Goal: Share content

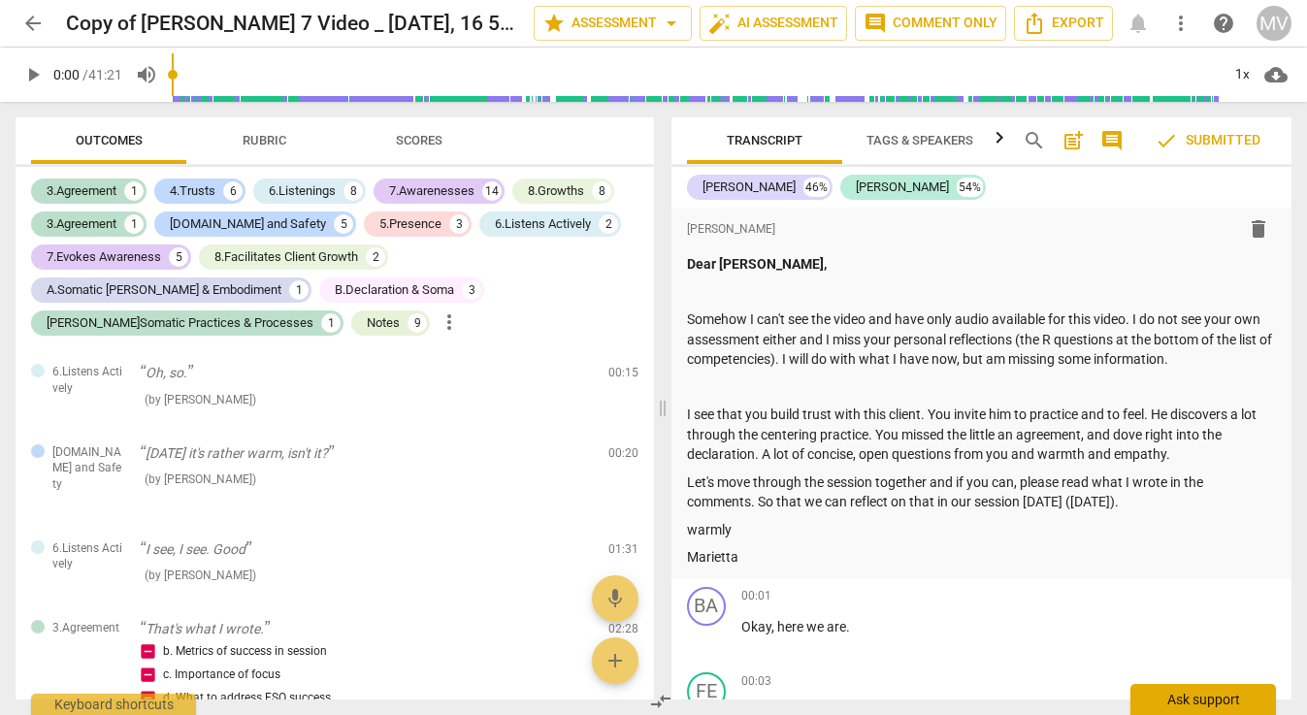
scroll to position [6755, 0]
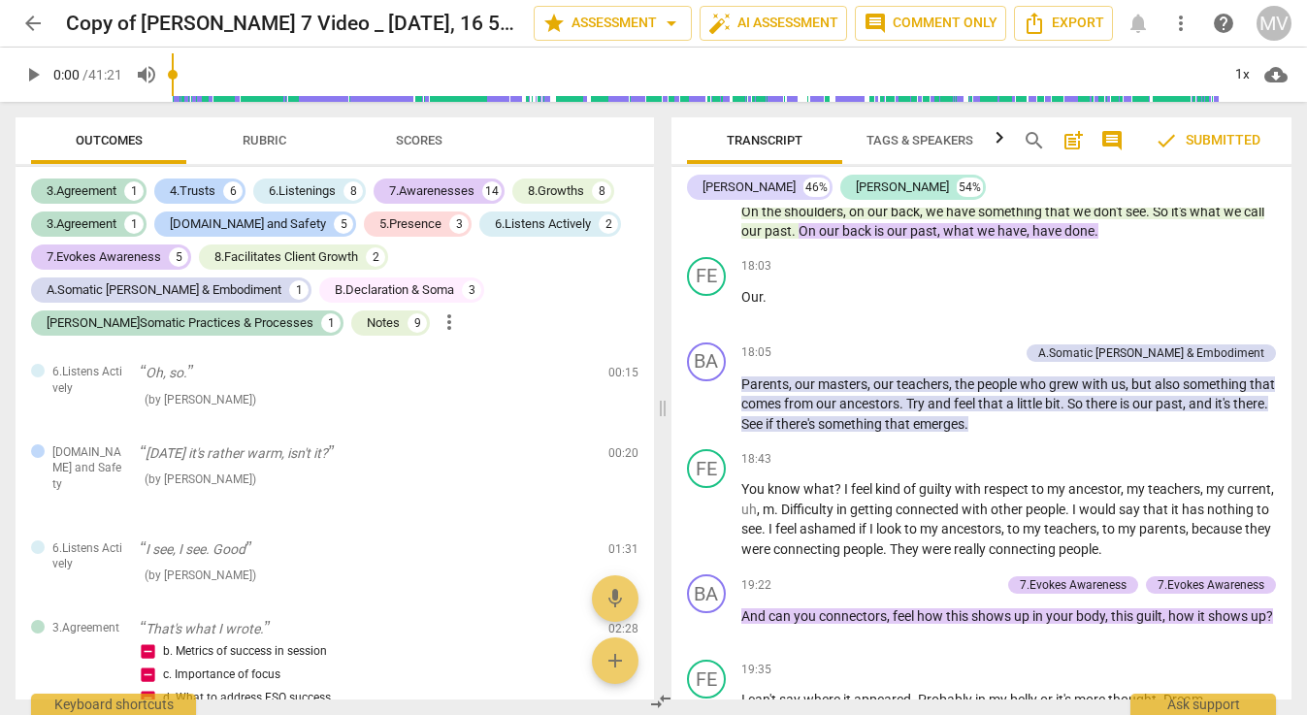
click at [32, 16] on span "arrow_back" at bounding box center [32, 23] width 23 height 23
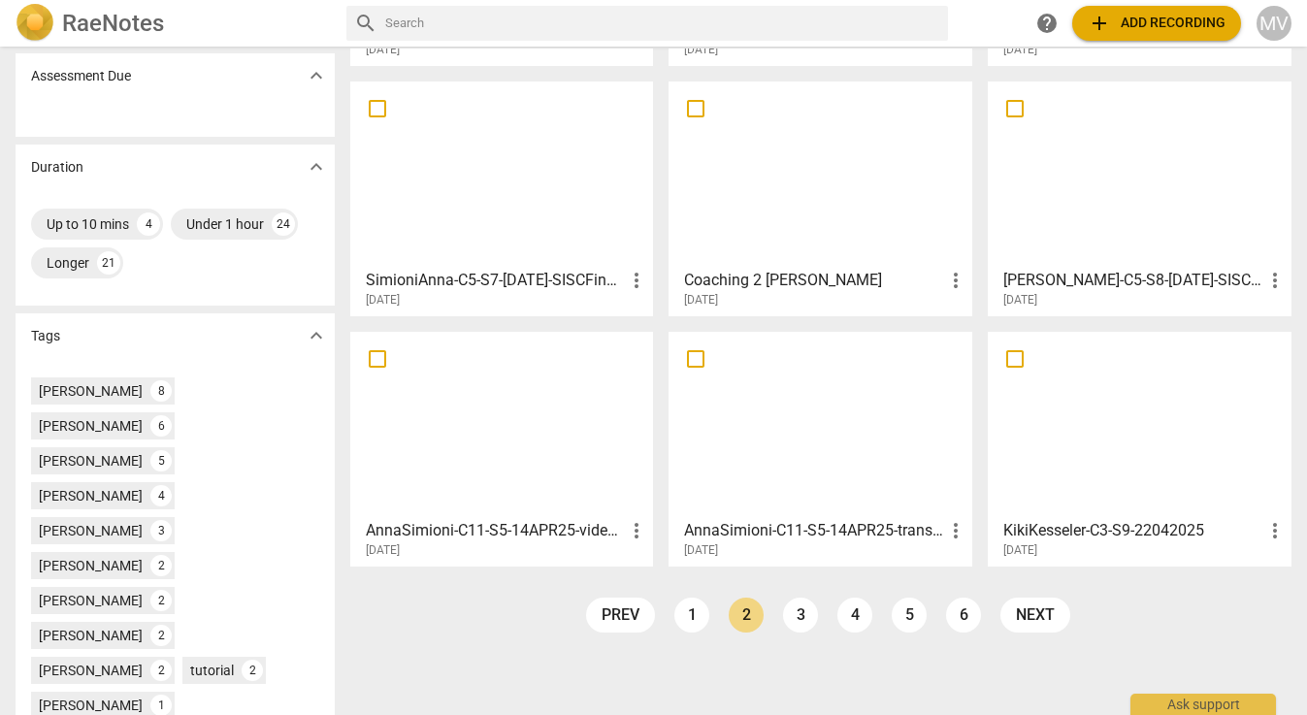
scroll to position [312, 0]
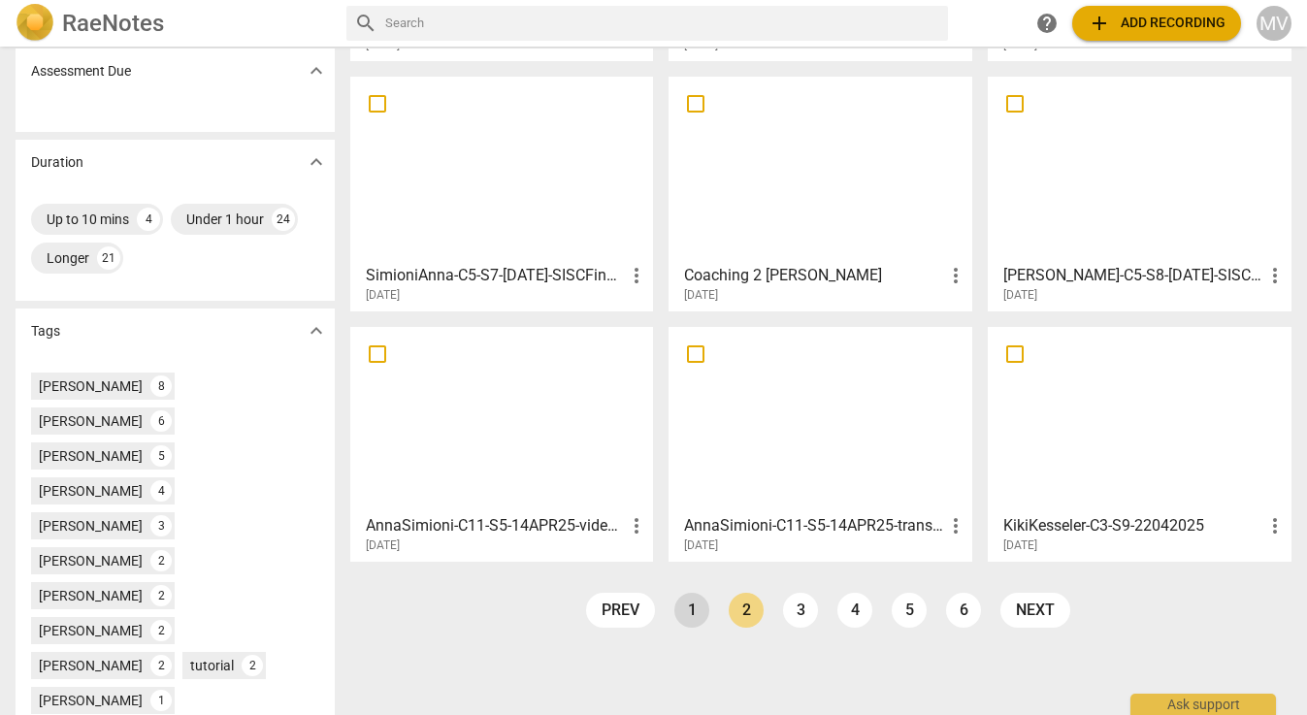
click at [690, 609] on link "1" at bounding box center [691, 610] width 35 height 35
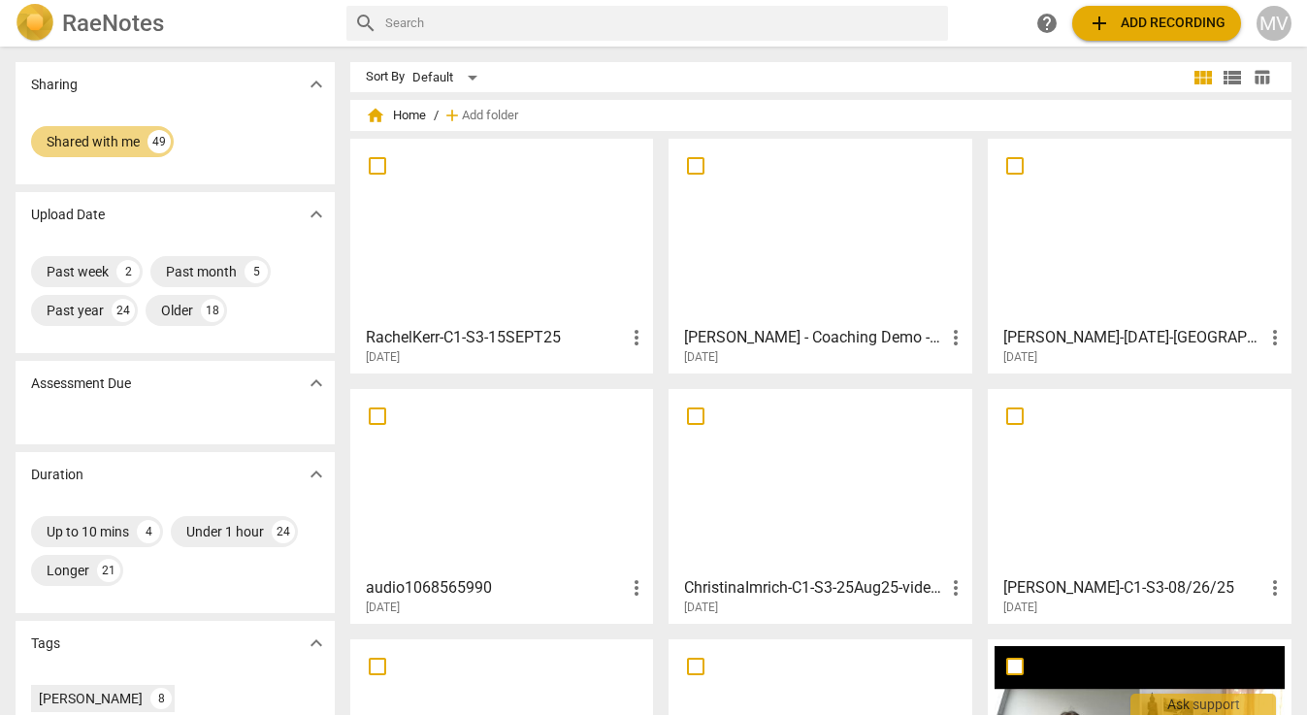
click at [785, 261] on div at bounding box center [820, 232] width 290 height 172
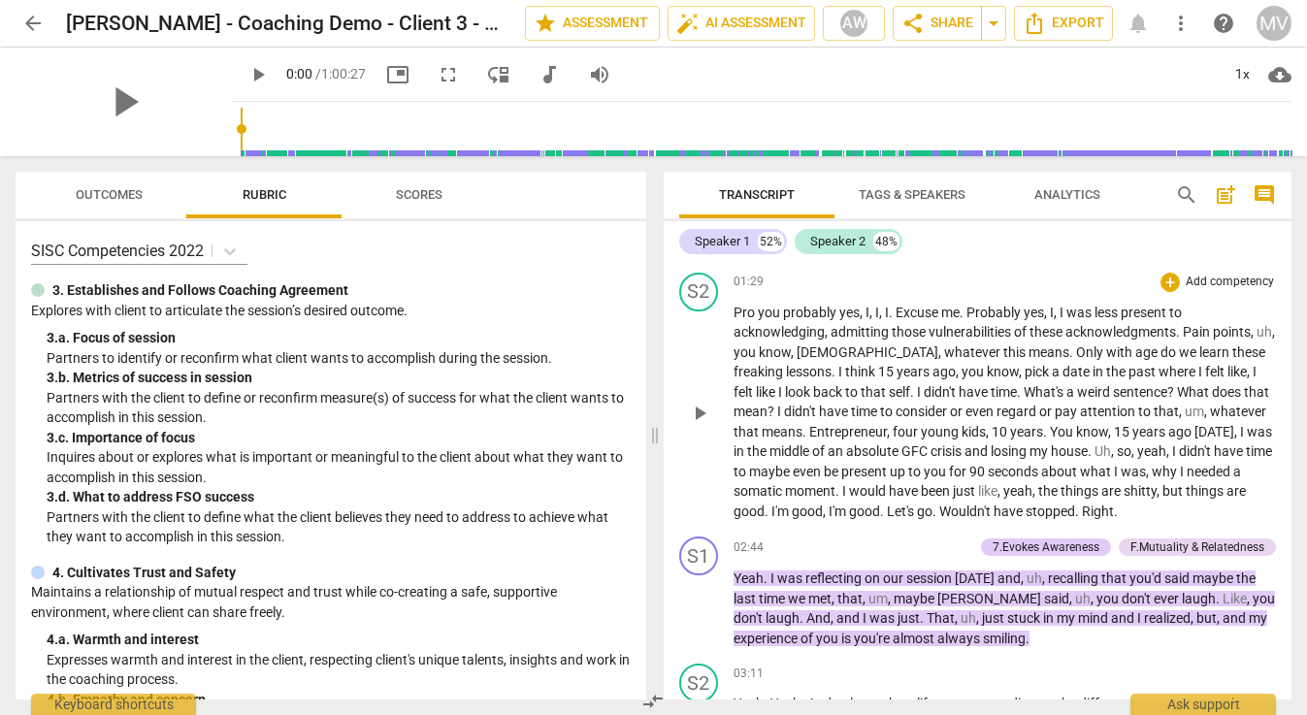
scroll to position [551, 0]
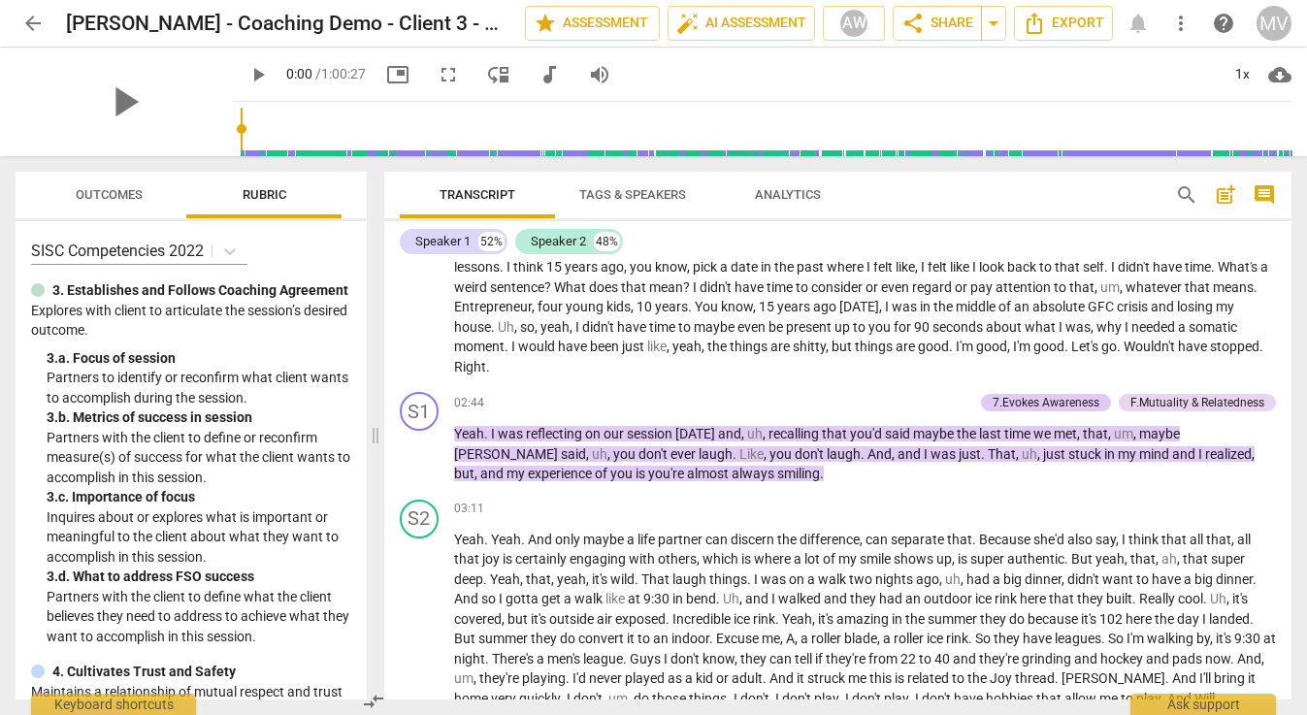
drag, startPoint x: 655, startPoint y: 434, endPoint x: 376, endPoint y: 441, distance: 279.6
click at [376, 441] on span at bounding box center [376, 435] width 12 height 559
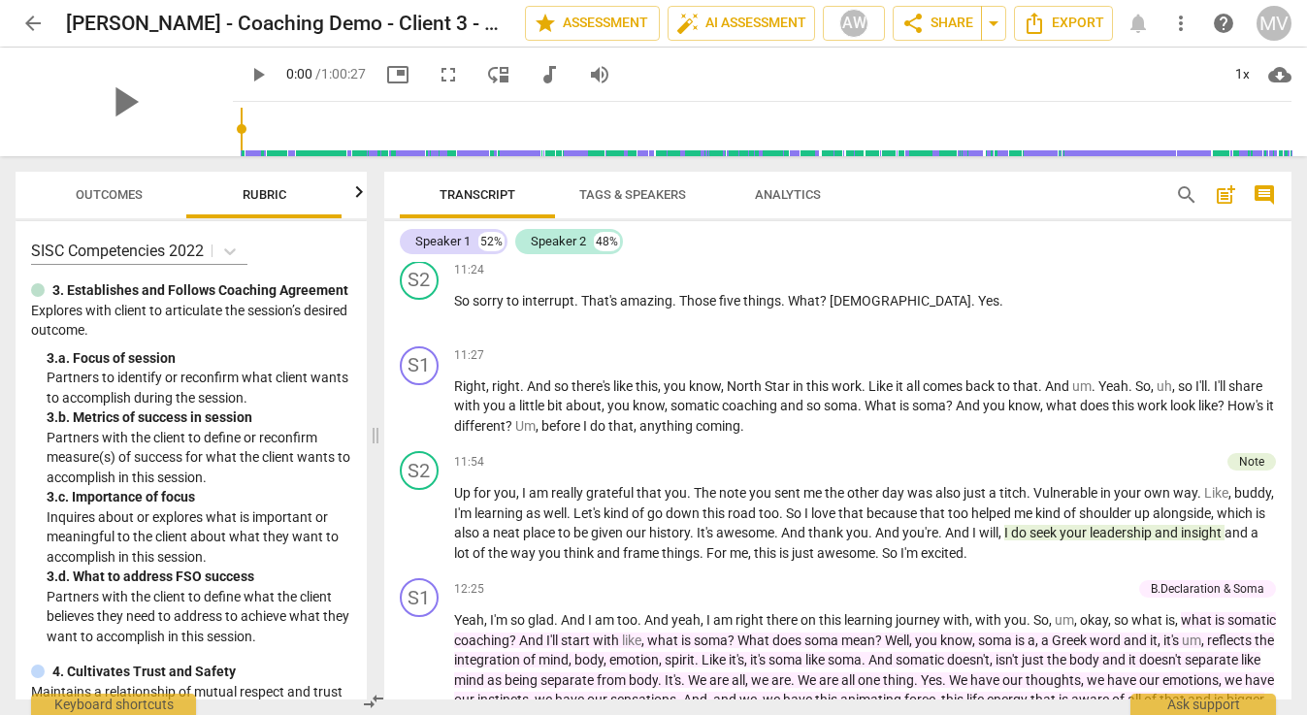
scroll to position [2948, 0]
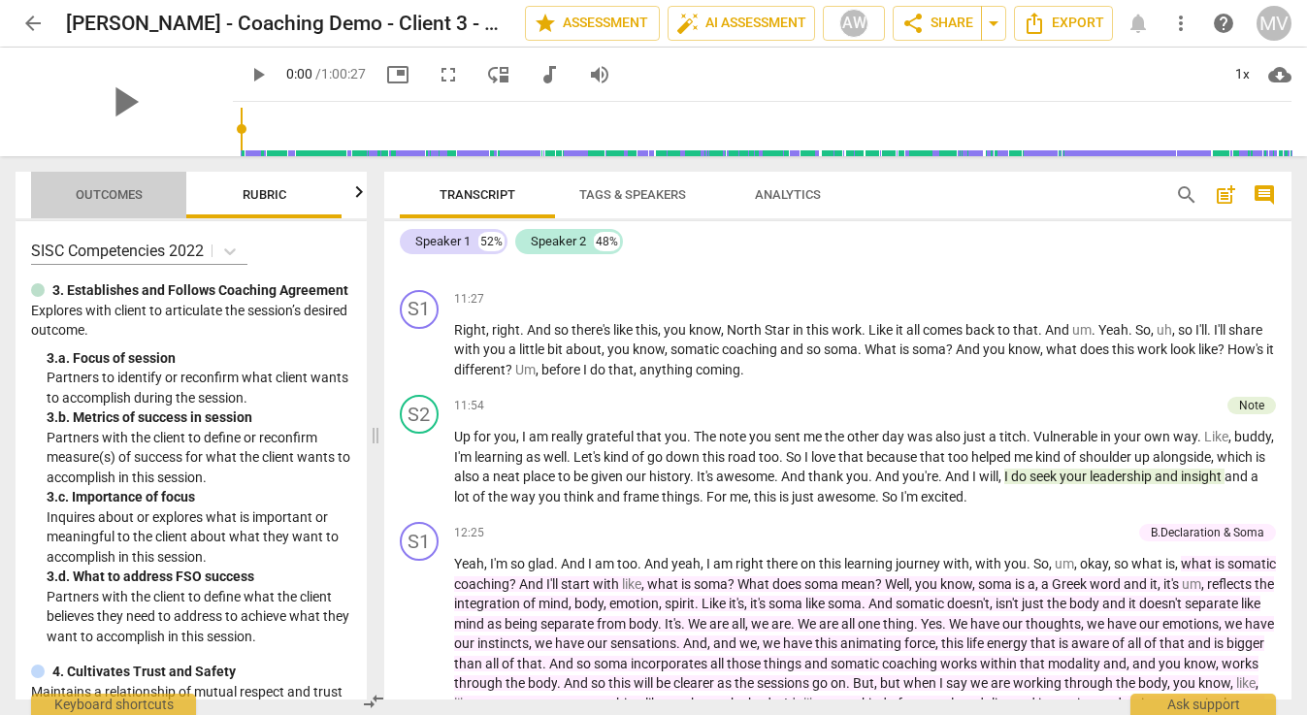
click at [78, 179] on button "Outcomes" at bounding box center [108, 195] width 155 height 47
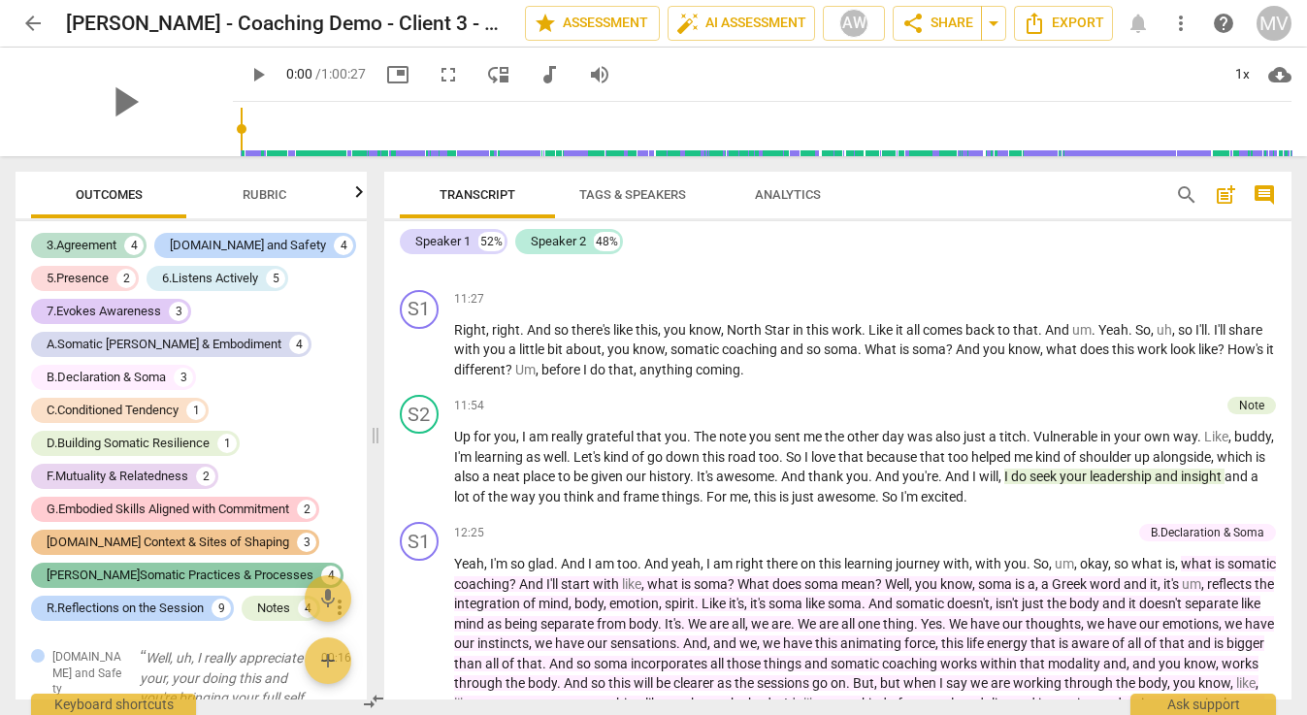
scroll to position [0, 0]
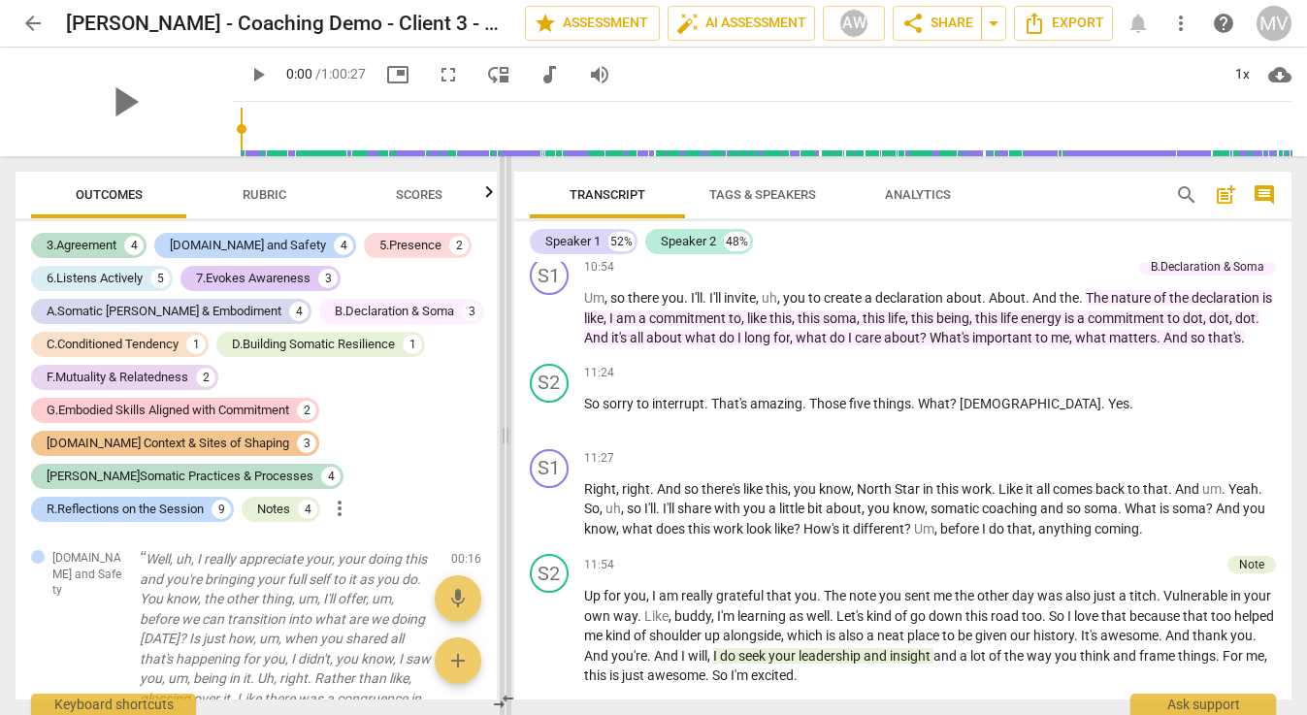
drag, startPoint x: 372, startPoint y: 438, endPoint x: 502, endPoint y: 451, distance: 130.7
click at [502, 451] on span at bounding box center [506, 435] width 12 height 559
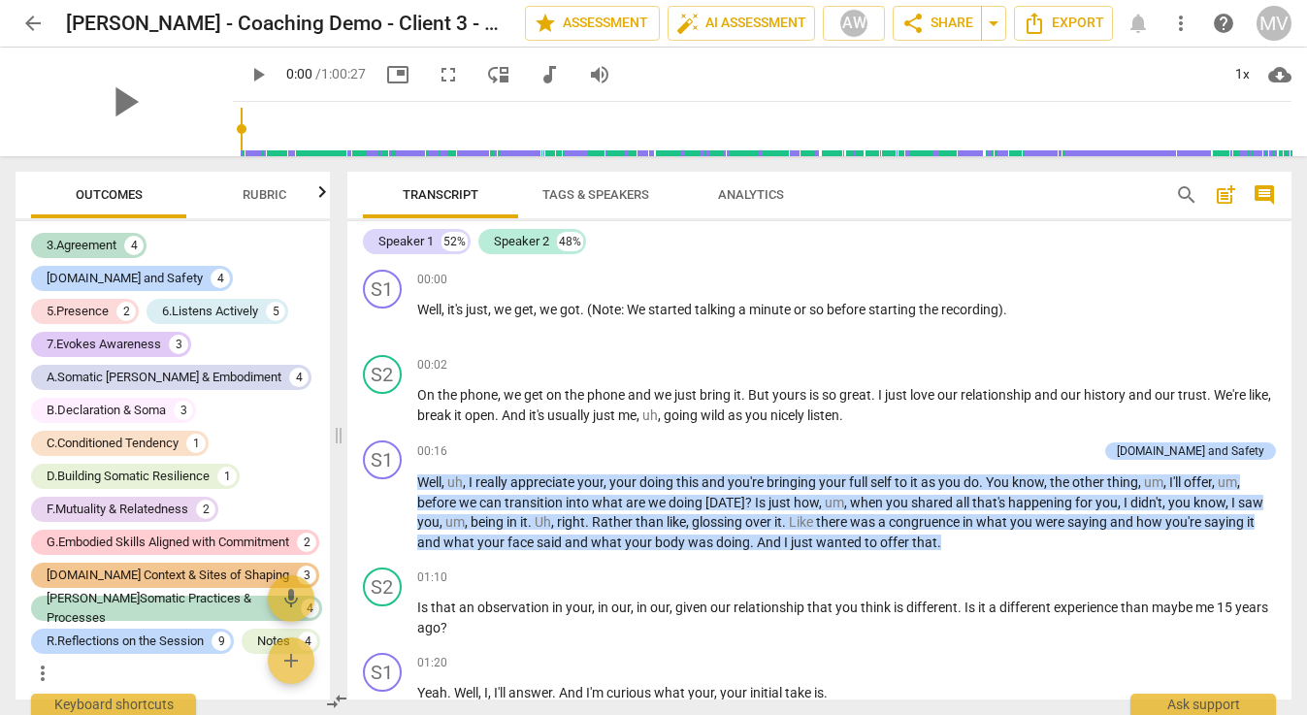
drag, startPoint x: 958, startPoint y: 351, endPoint x: 339, endPoint y: 453, distance: 627.5
click at [339, 453] on span at bounding box center [339, 435] width 12 height 559
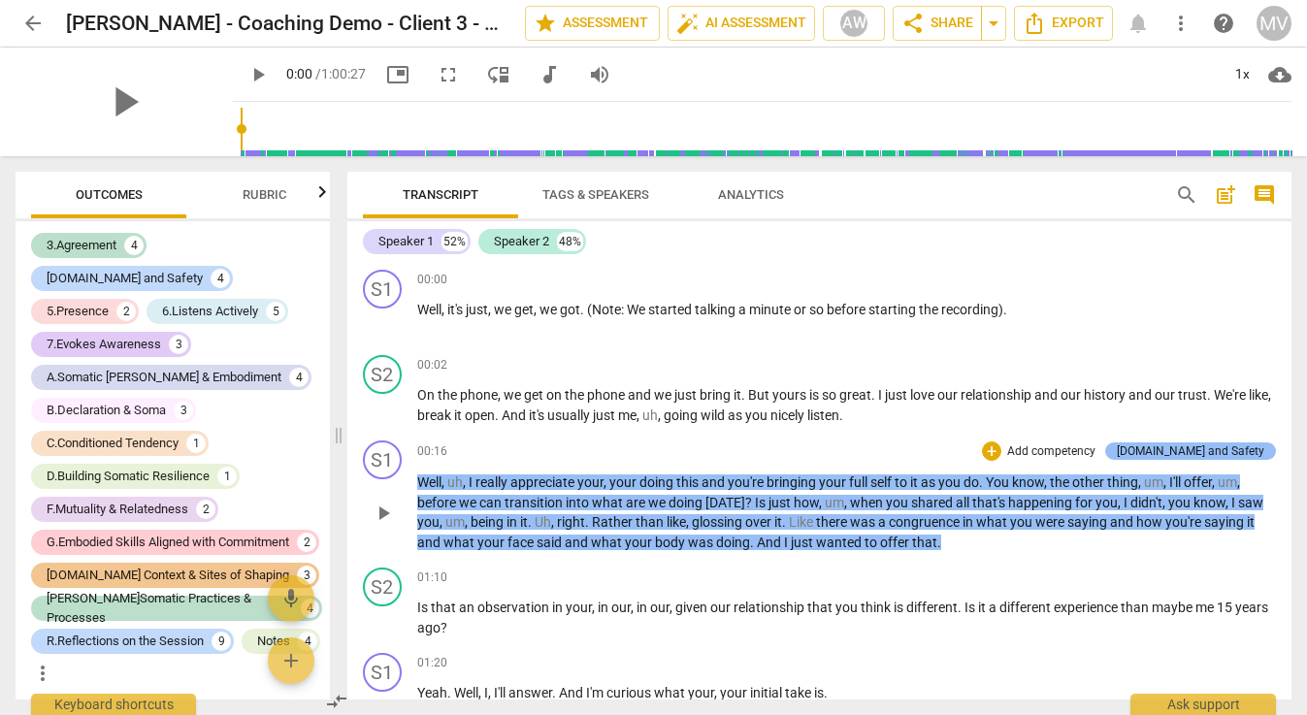
click at [1205, 450] on div "[DOMAIN_NAME] and Safety" at bounding box center [1191, 451] width 148 height 17
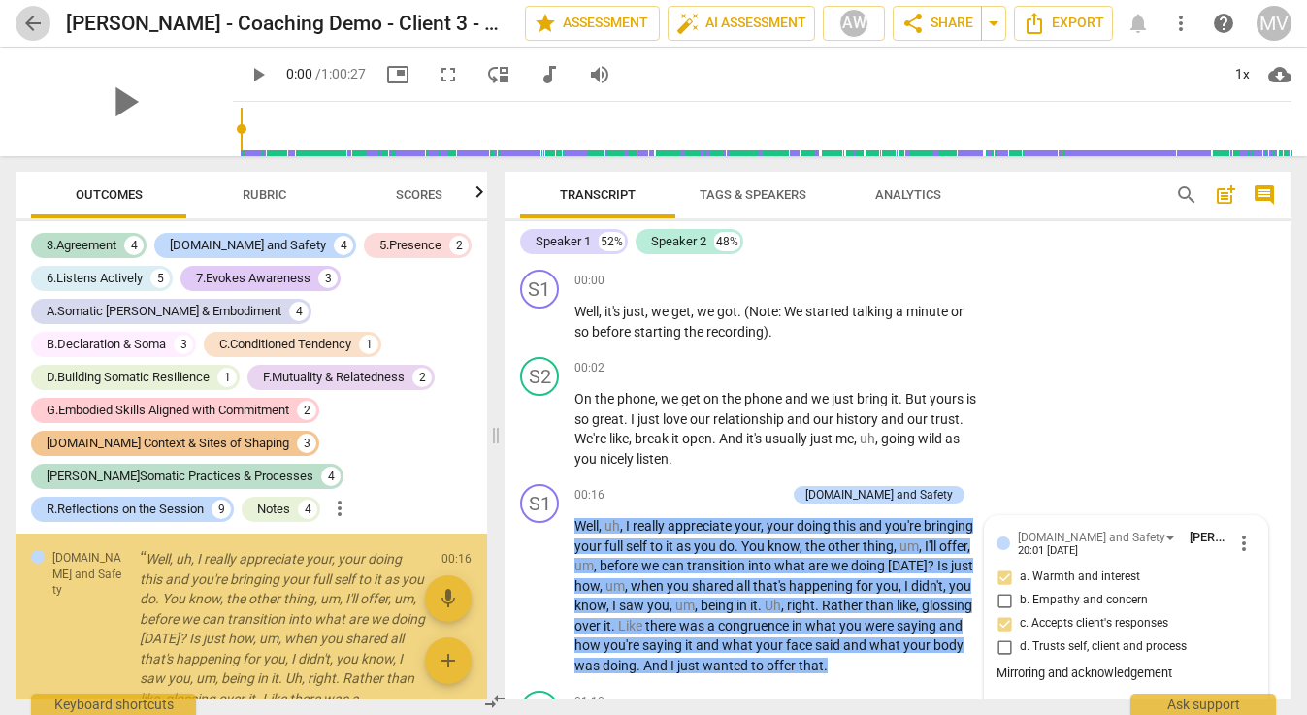
click at [33, 20] on span "arrow_back" at bounding box center [32, 23] width 23 height 23
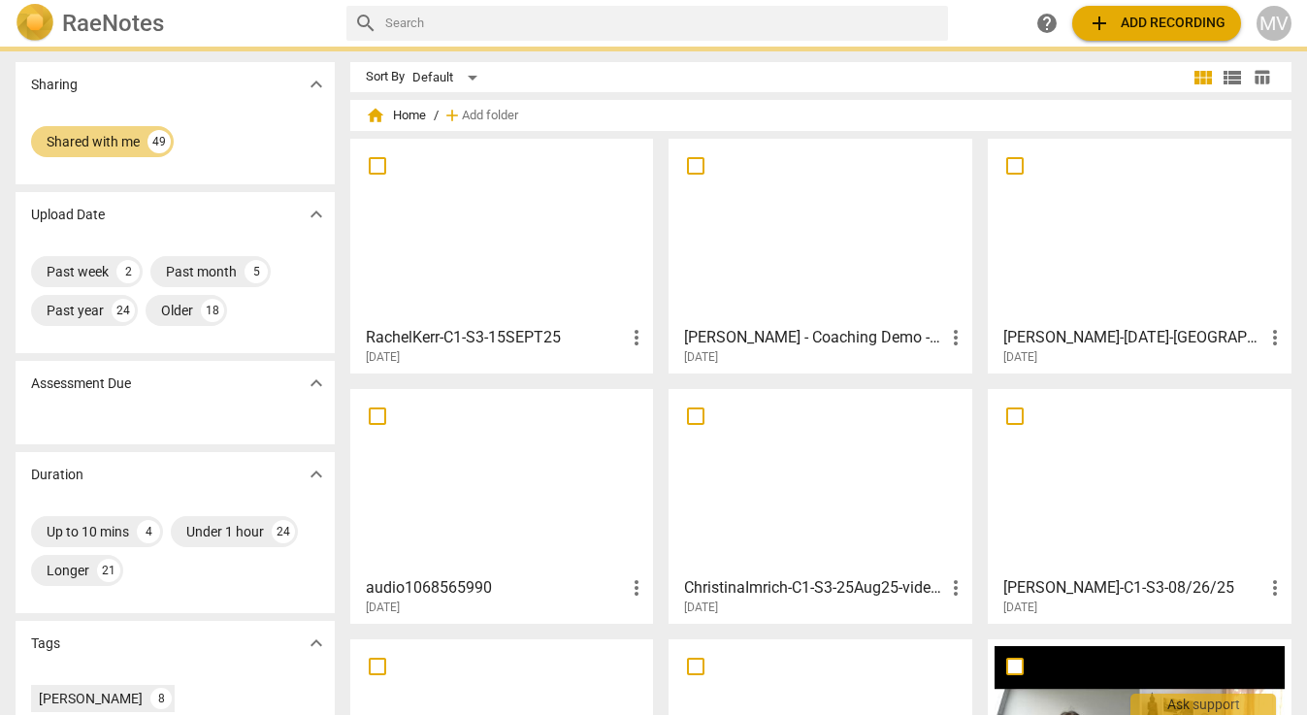
click at [33, 20] on img at bounding box center [35, 23] width 39 height 39
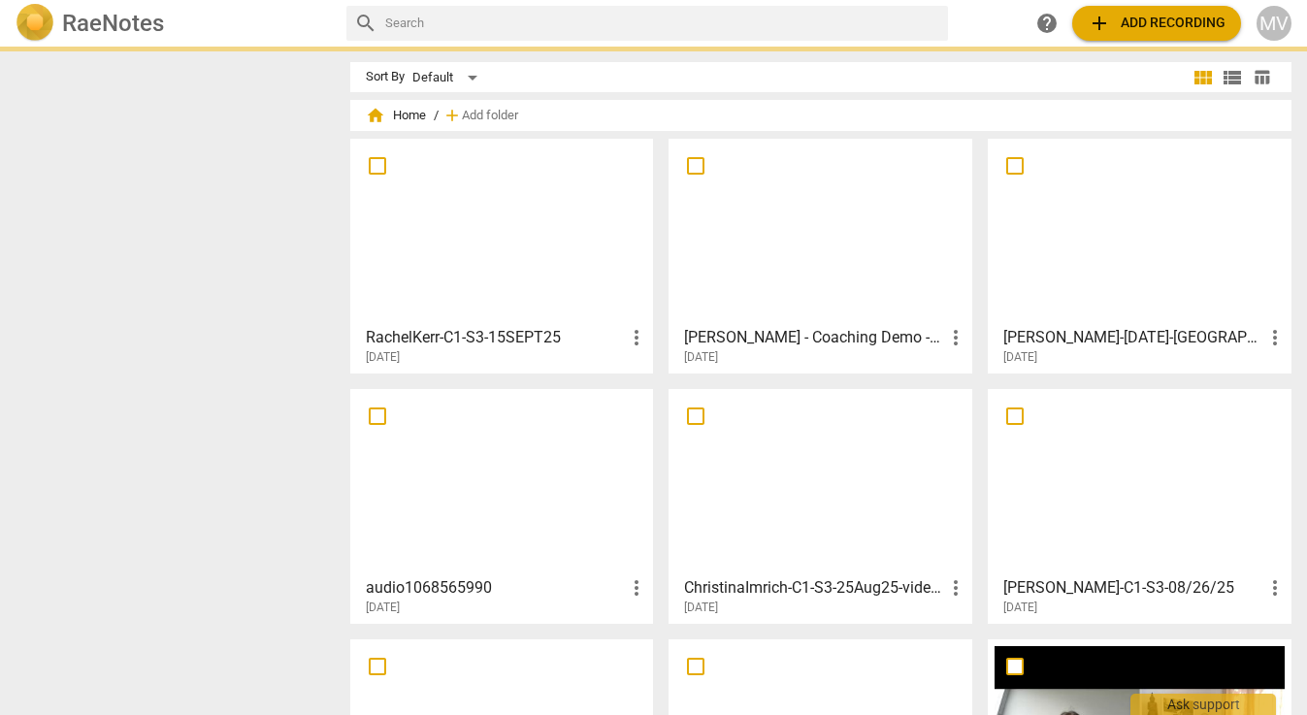
click at [30, 19] on img at bounding box center [35, 23] width 39 height 39
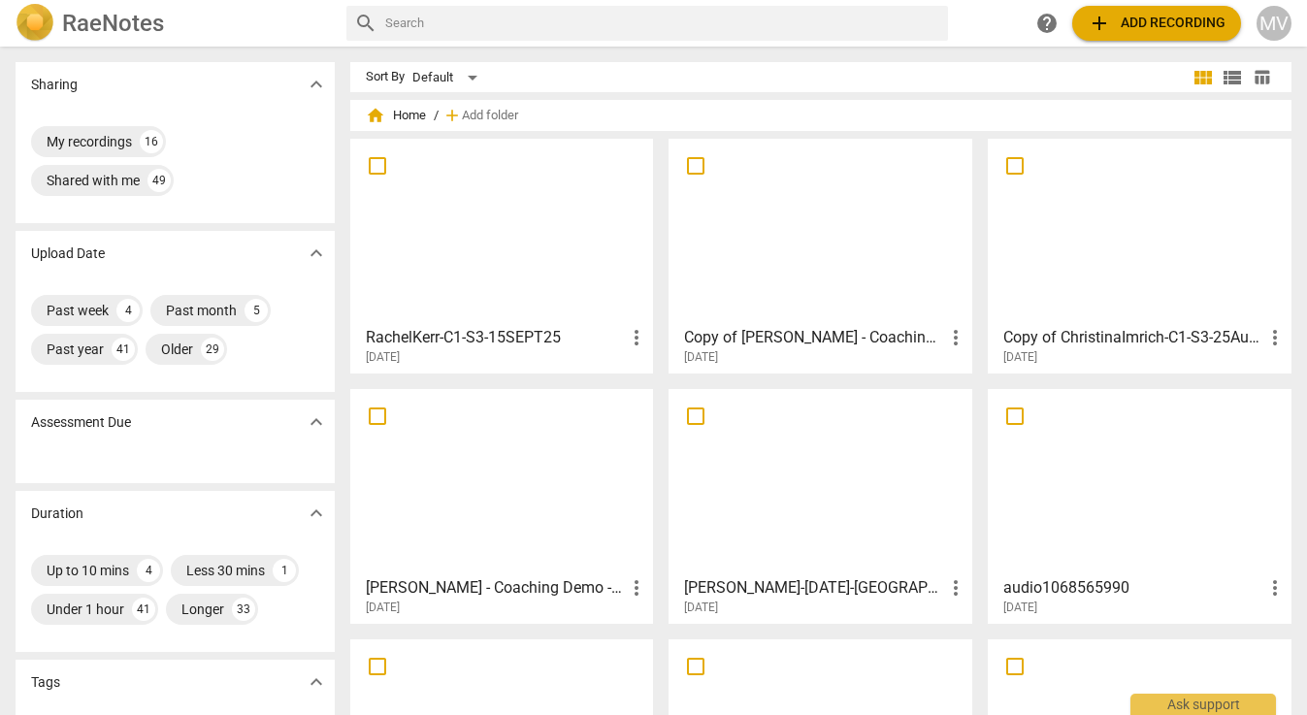
click at [780, 240] on div at bounding box center [820, 232] width 290 height 172
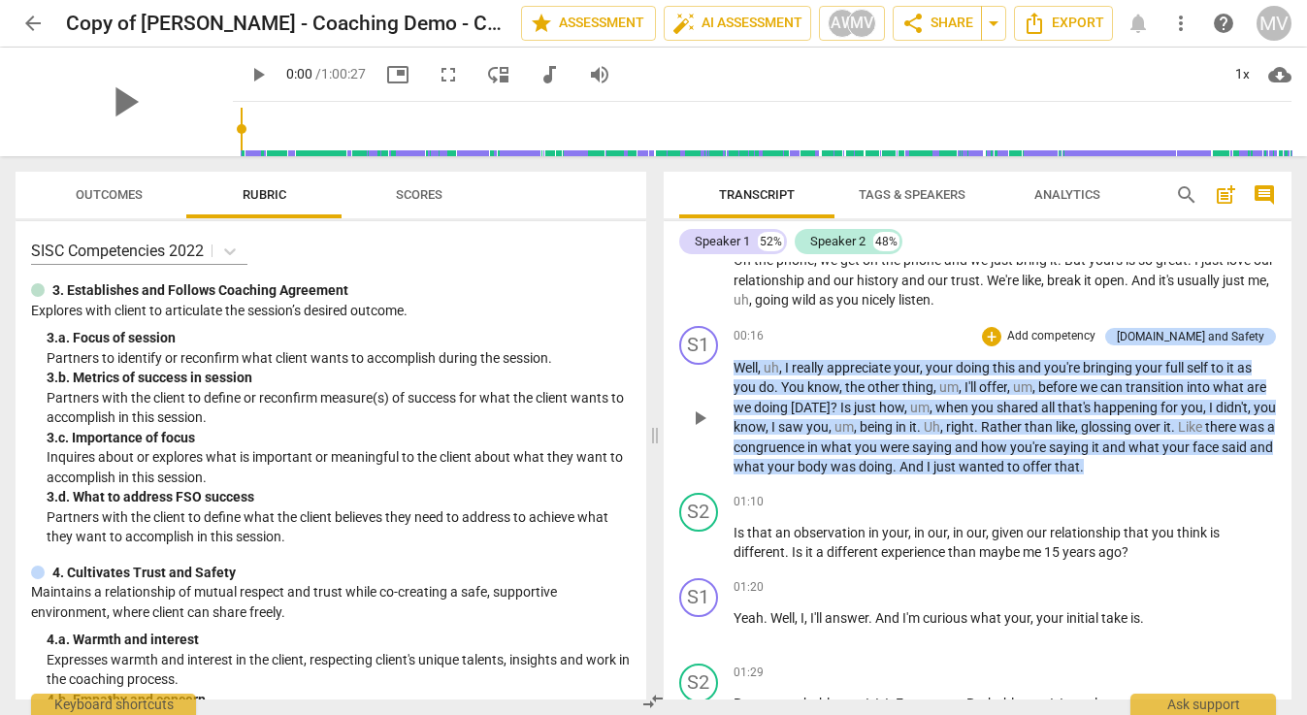
scroll to position [113, 0]
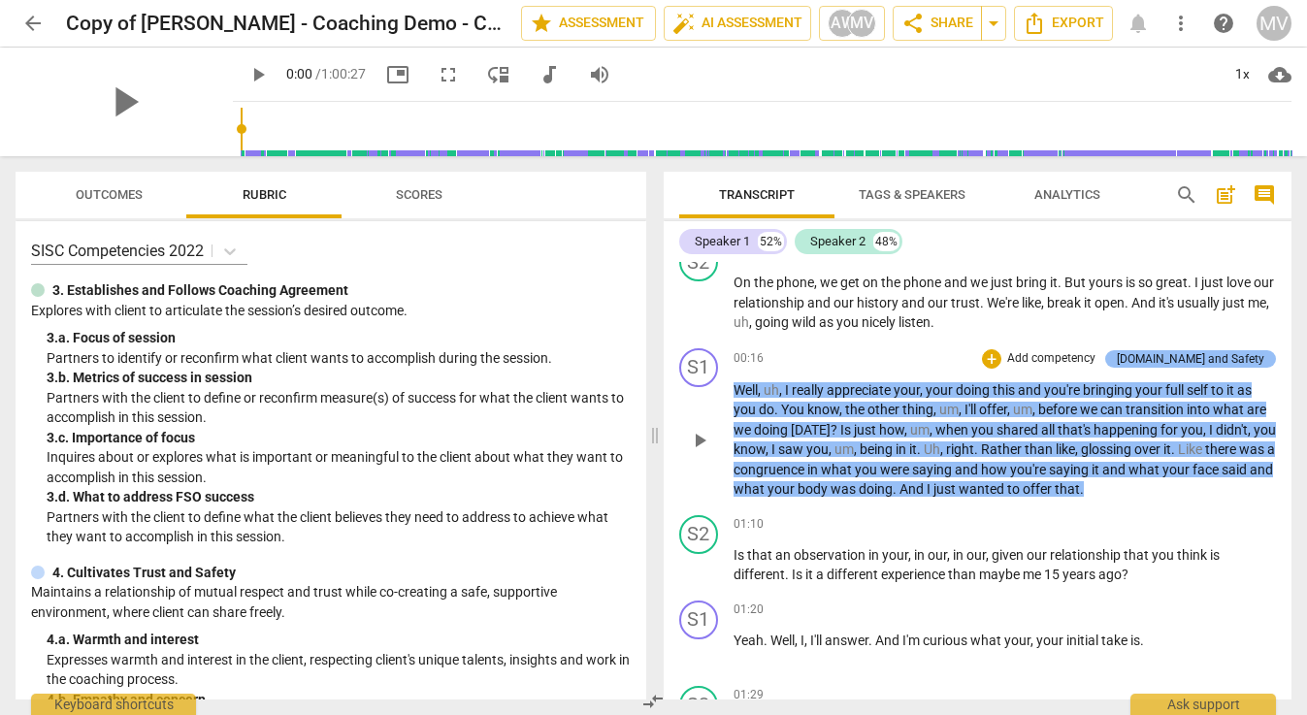
click at [1196, 350] on div "[DOMAIN_NAME] and Safety" at bounding box center [1191, 358] width 148 height 17
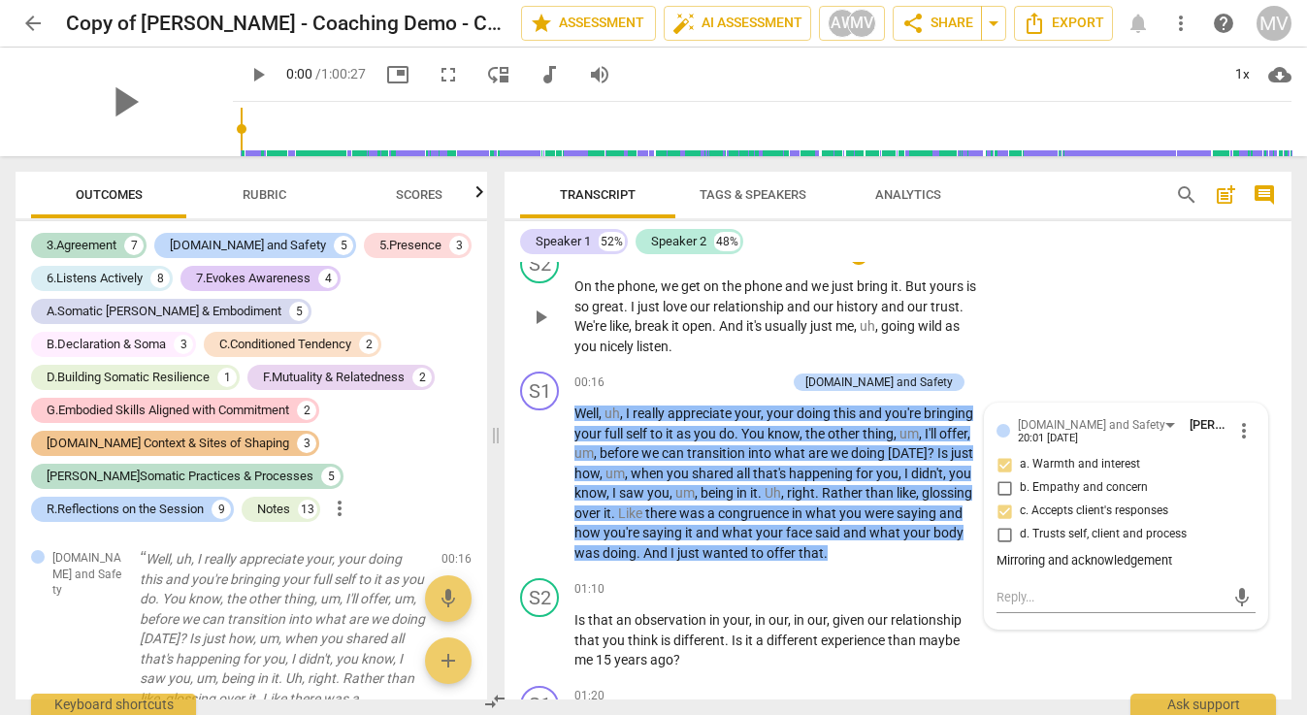
click at [1213, 354] on div "S1 play_arrow pause 00:00 + Add competency keyboard_arrow_right Well , it's jus…" at bounding box center [898, 481] width 787 height 438
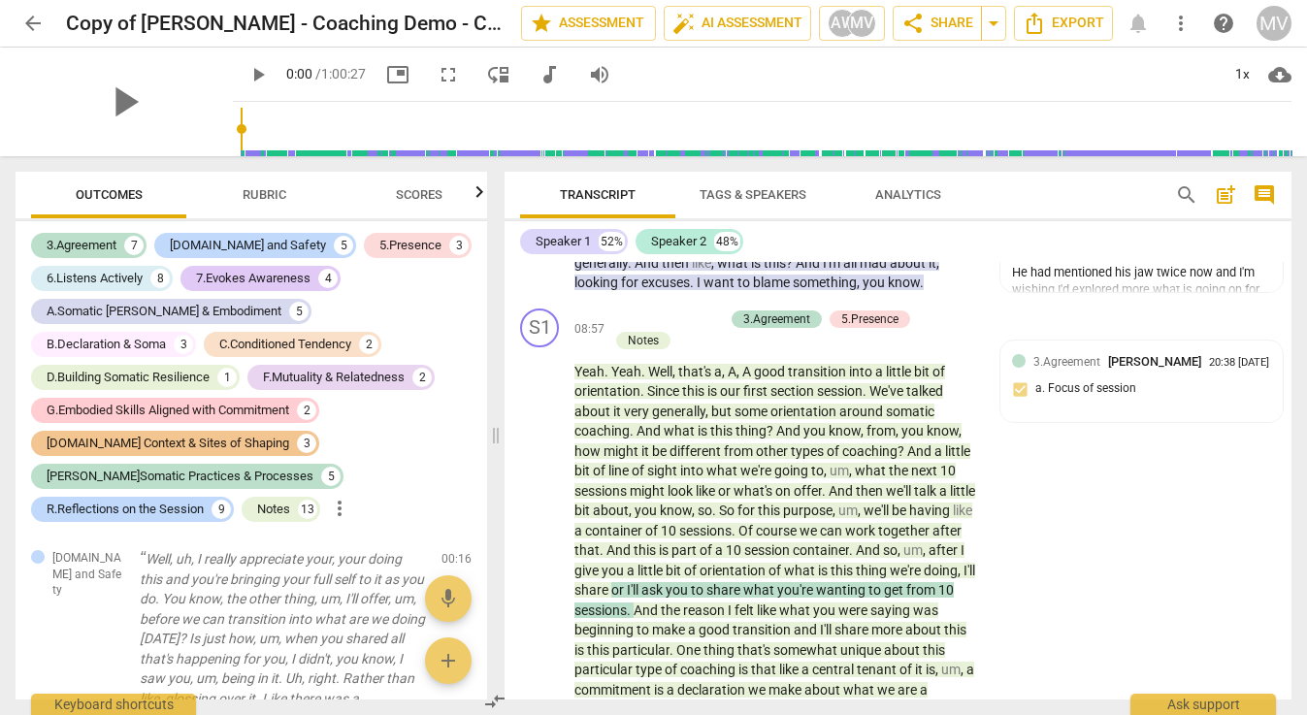
scroll to position [3091, 0]
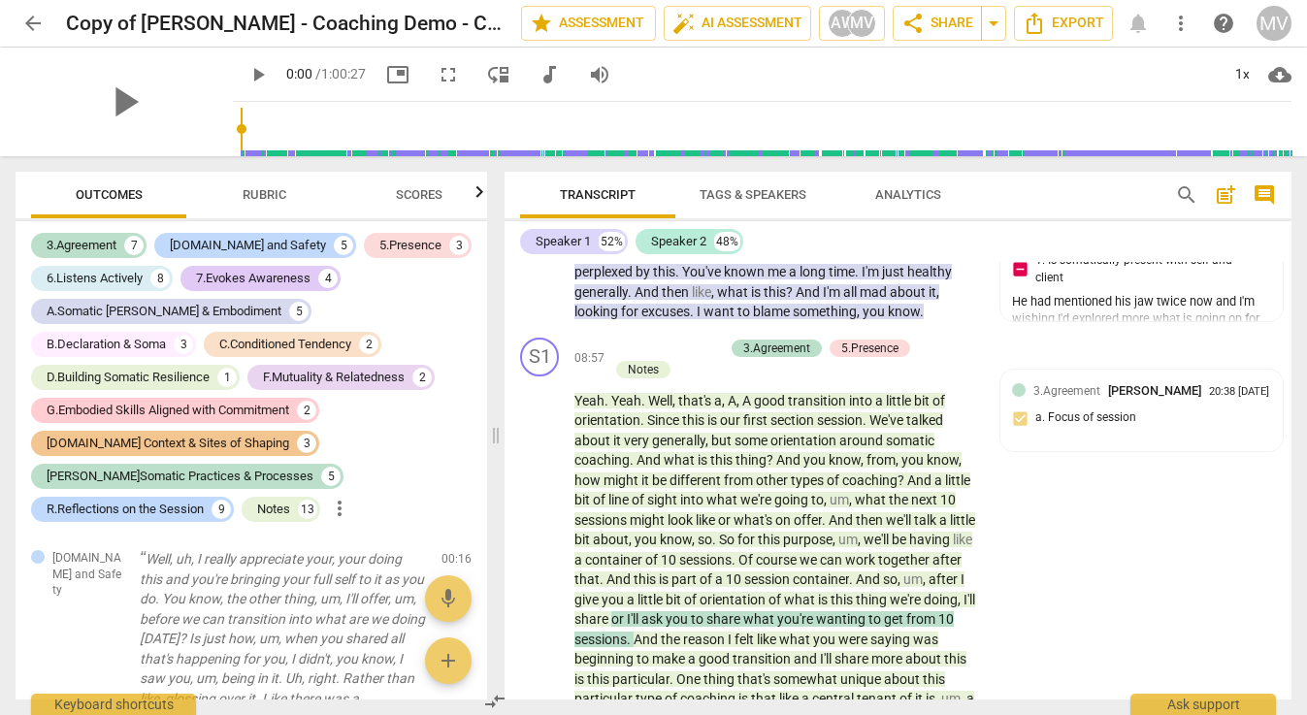
click at [1103, 430] on div "S1 play_arrow pause 08:57 + Add competency 3.Agreement 5.Presence Notes keyboar…" at bounding box center [898, 563] width 787 height 467
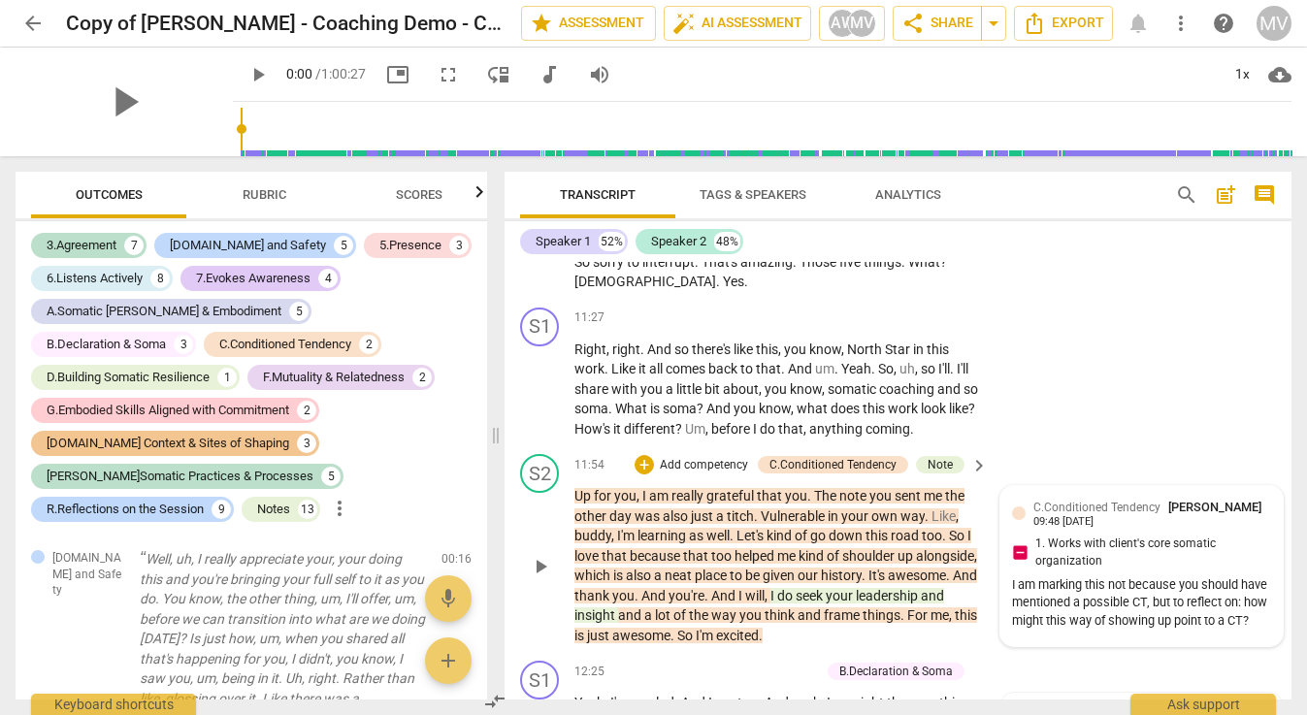
scroll to position [4324, 0]
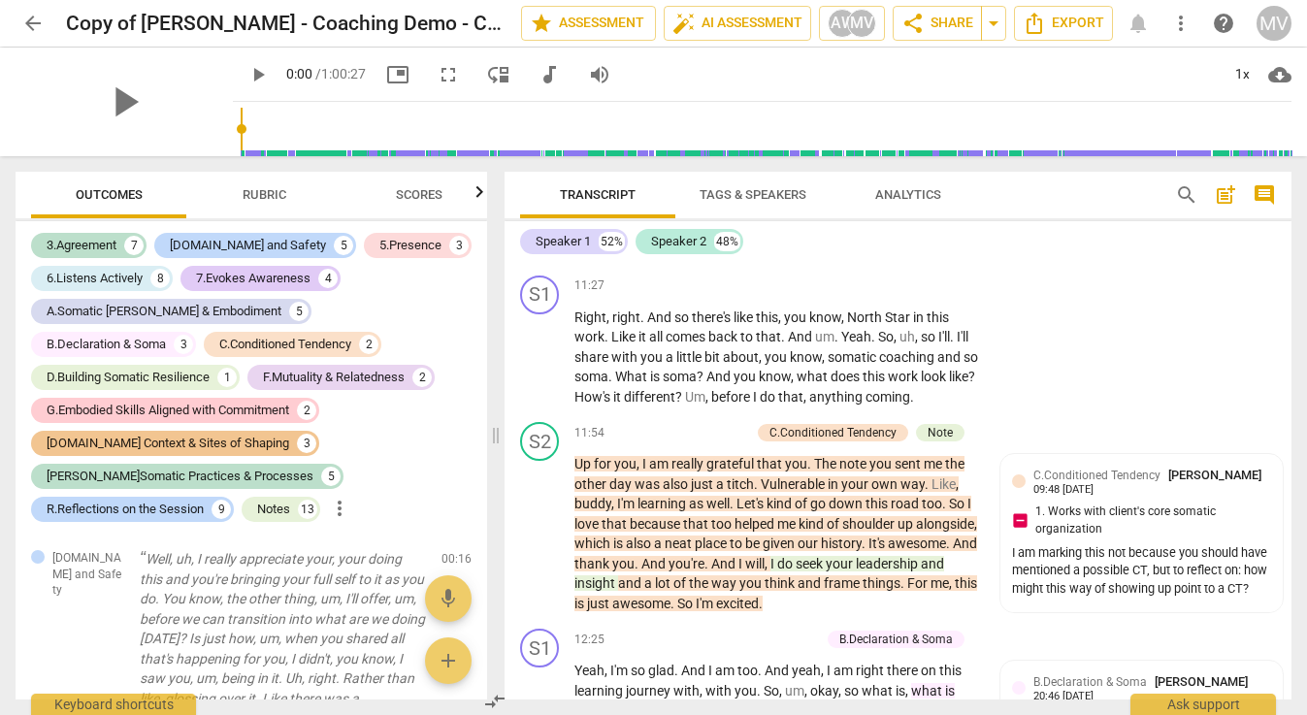
click at [1082, 268] on div "S1 play_arrow pause 11:27 + Add competency keyboard_arrow_right Right , right .…" at bounding box center [898, 342] width 787 height 148
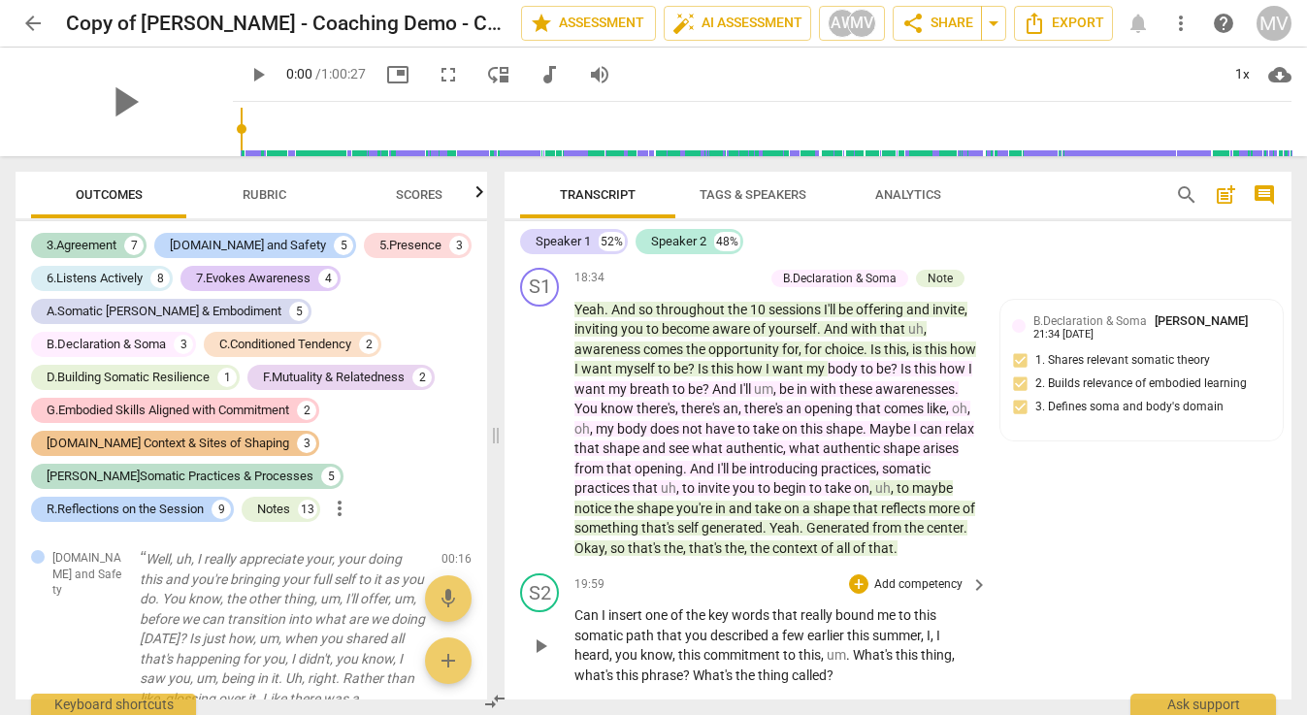
scroll to position [6923, 0]
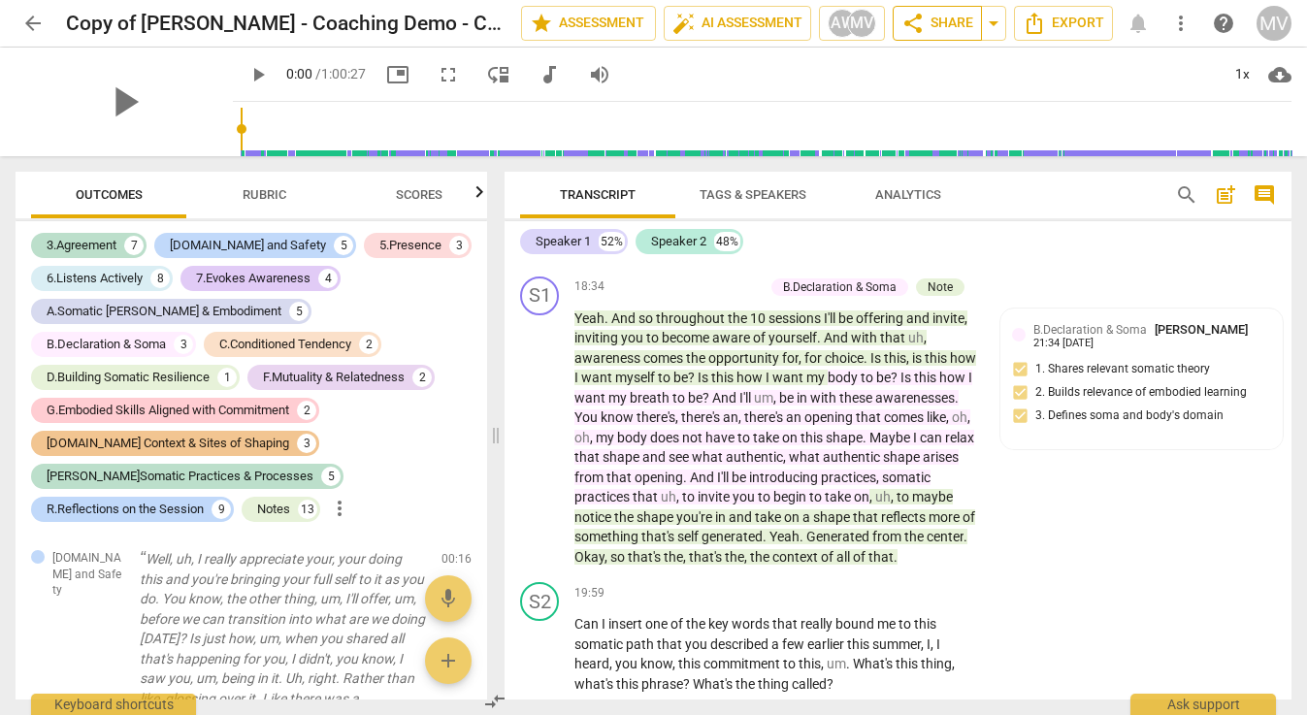
click at [933, 25] on span "share Share" at bounding box center [938, 23] width 72 height 23
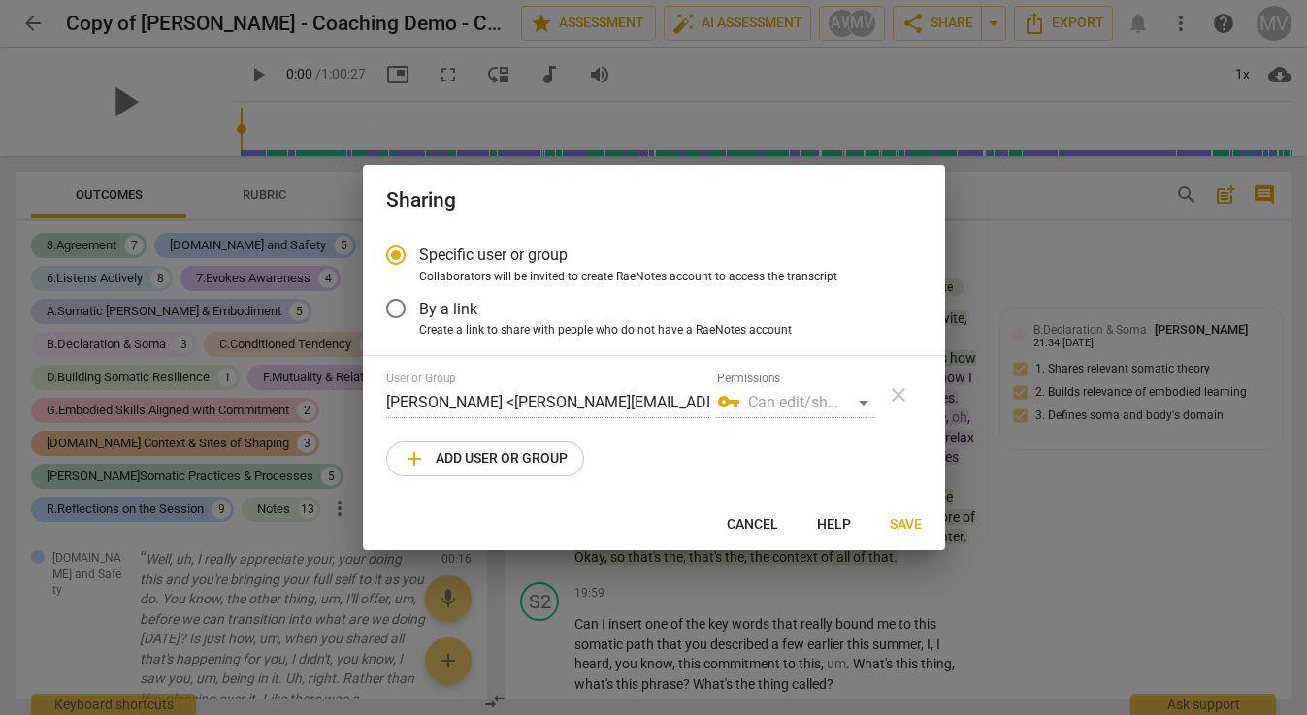
click at [487, 457] on span "add Add user or group" at bounding box center [485, 458] width 165 height 23
radio input "false"
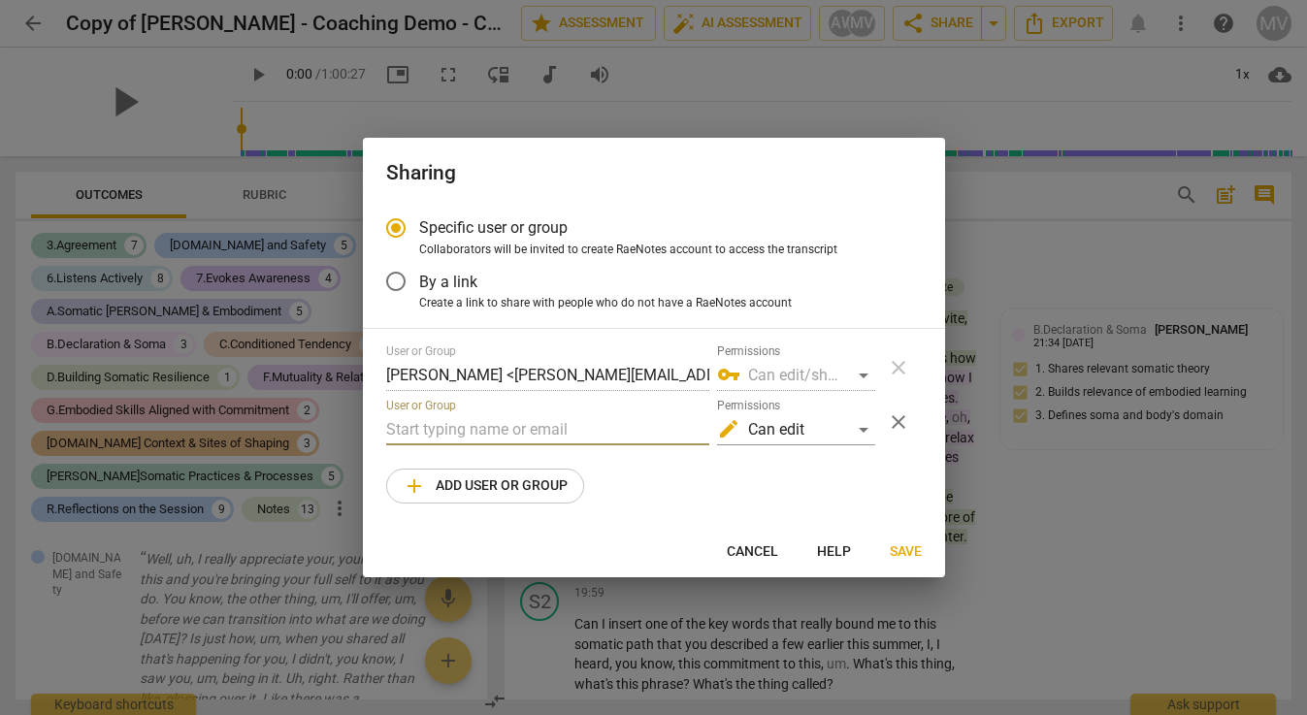
click at [459, 434] on input "text" at bounding box center [547, 429] width 323 height 31
click at [460, 426] on input "text" at bounding box center [547, 429] width 323 height 31
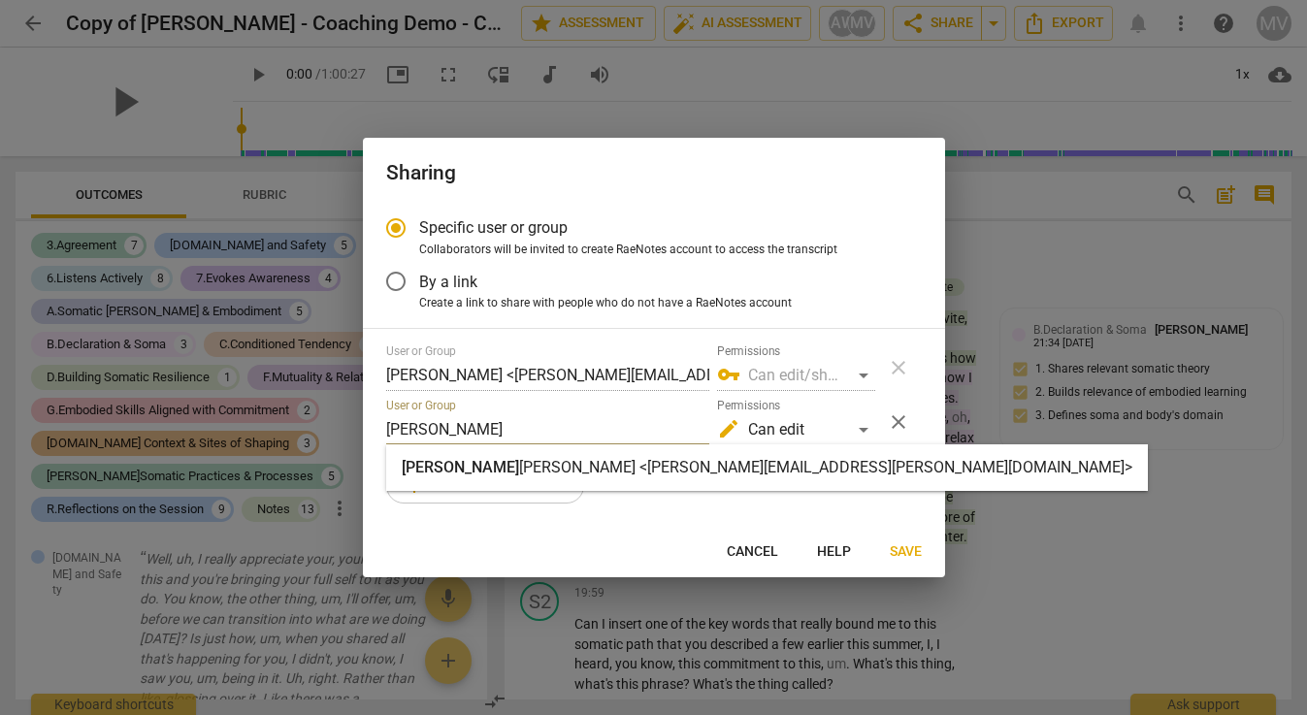
type input "[PERSON_NAME]"
drag, startPoint x: 460, startPoint y: 426, endPoint x: 473, endPoint y: 475, distance: 50.1
click at [519, 475] on strong "[PERSON_NAME] <[PERSON_NAME][EMAIL_ADDRESS][PERSON_NAME][DOMAIN_NAME]>" at bounding box center [825, 467] width 613 height 18
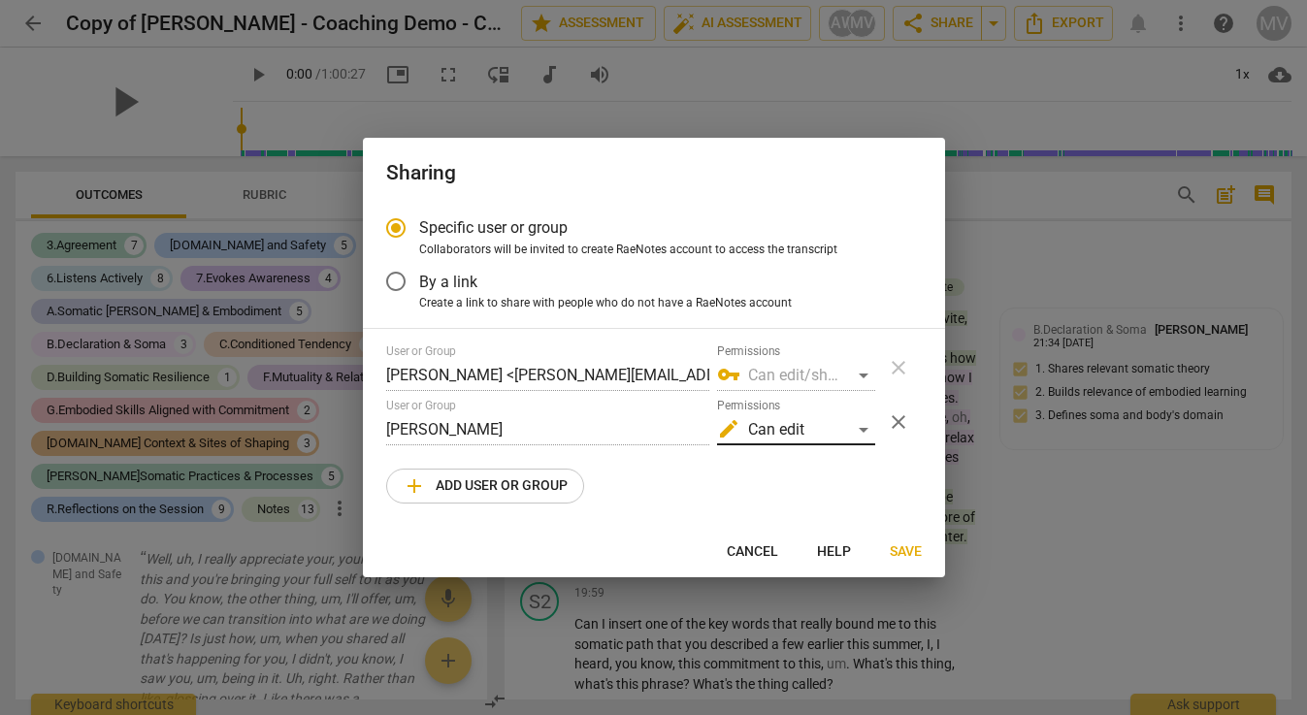
radio input "false"
type input "[PERSON_NAME] <[PERSON_NAME][EMAIL_ADDRESS][PERSON_NAME][DOMAIN_NAME]>"
click at [862, 426] on div "edit Can edit" at bounding box center [796, 429] width 158 height 31
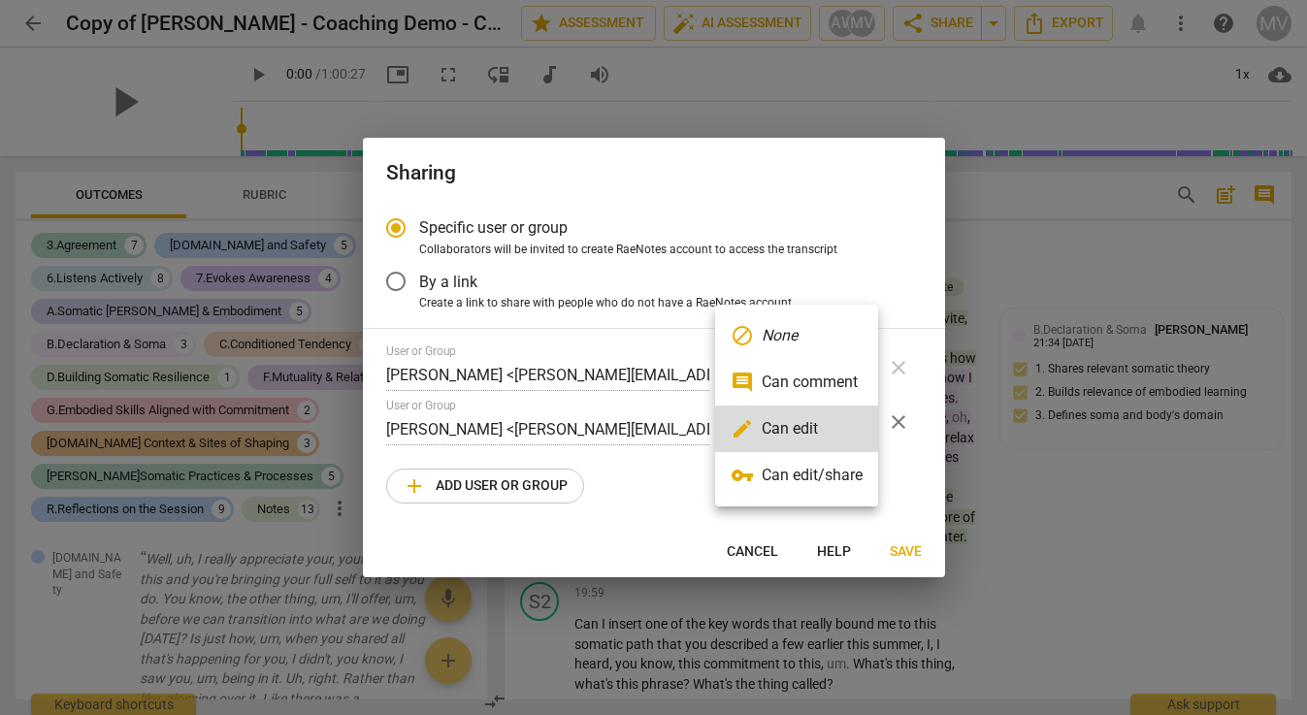
click at [862, 426] on li "edit Can edit" at bounding box center [796, 429] width 163 height 47
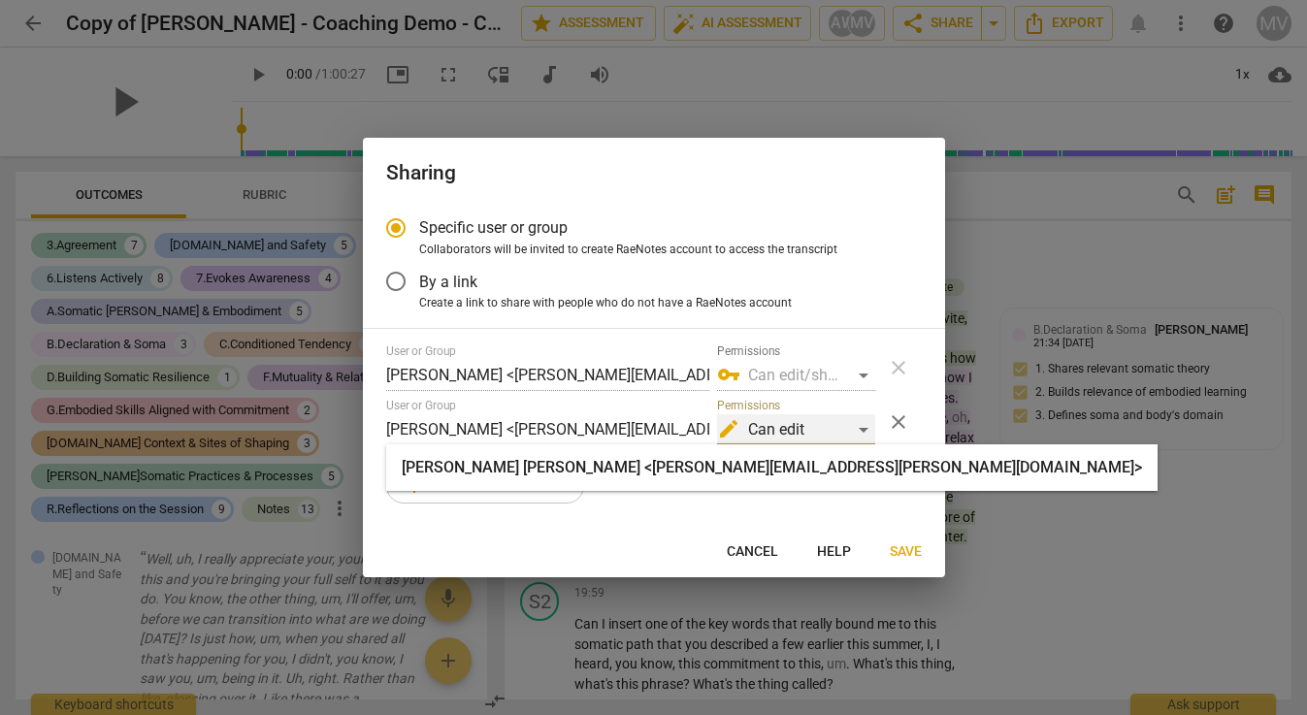
click at [862, 423] on div "edit Can edit" at bounding box center [796, 429] width 158 height 31
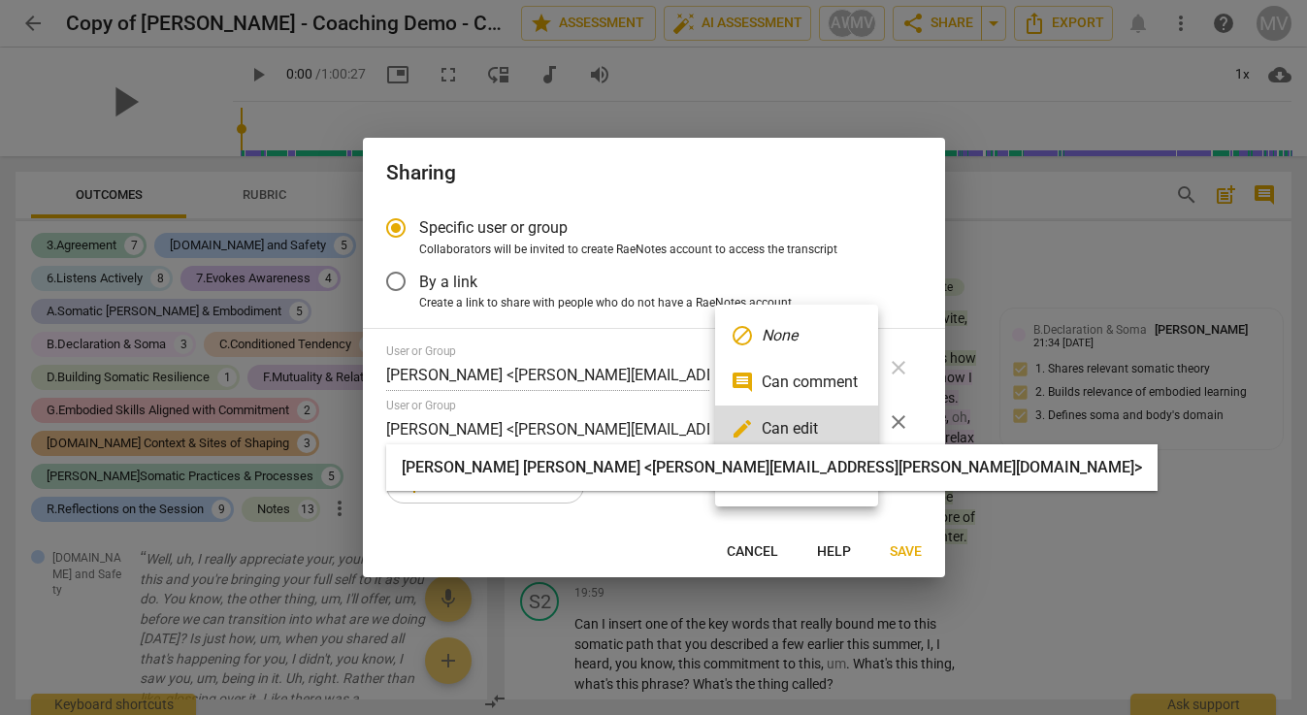
click at [850, 388] on li "comment Can comment" at bounding box center [796, 382] width 163 height 47
radio input "false"
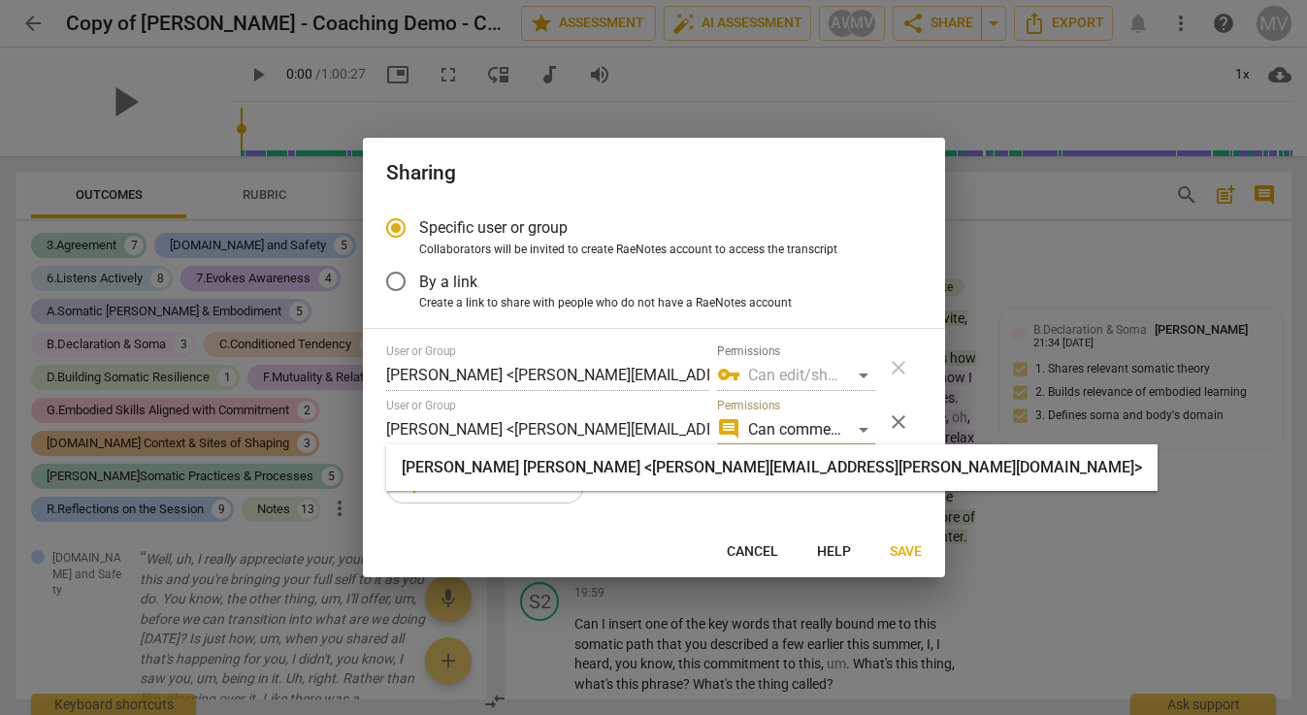
click at [905, 545] on span "Save" at bounding box center [906, 551] width 32 height 19
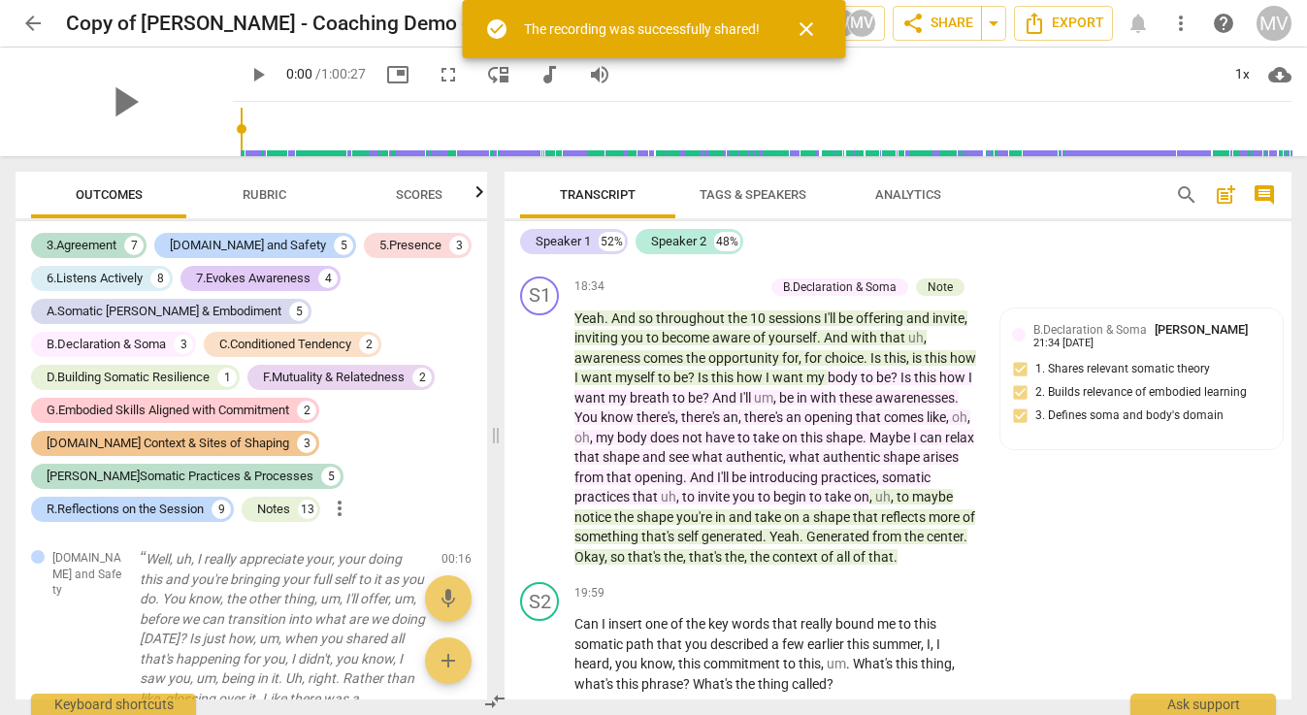
click at [802, 32] on span "close" at bounding box center [806, 28] width 23 height 23
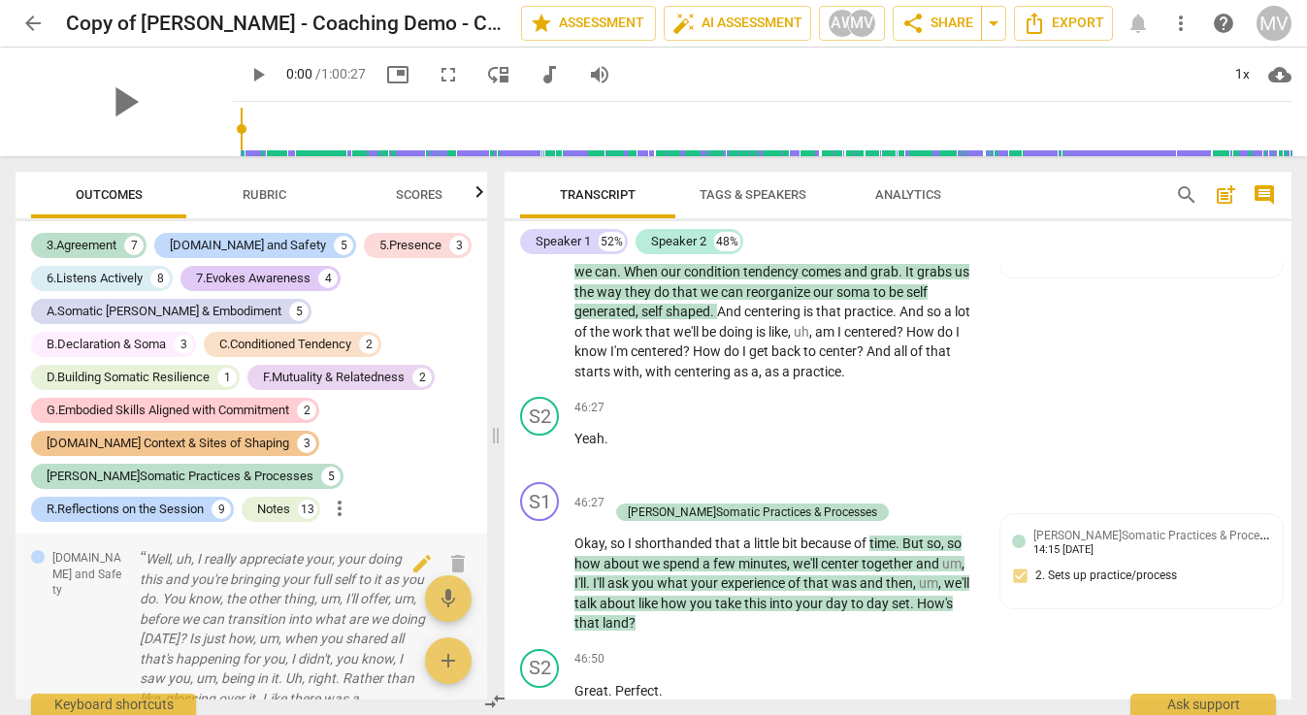
scroll to position [0, 0]
click at [204, 500] on div "R.Reflections on the Session" at bounding box center [125, 509] width 157 height 19
